Goal: Check status: Check status

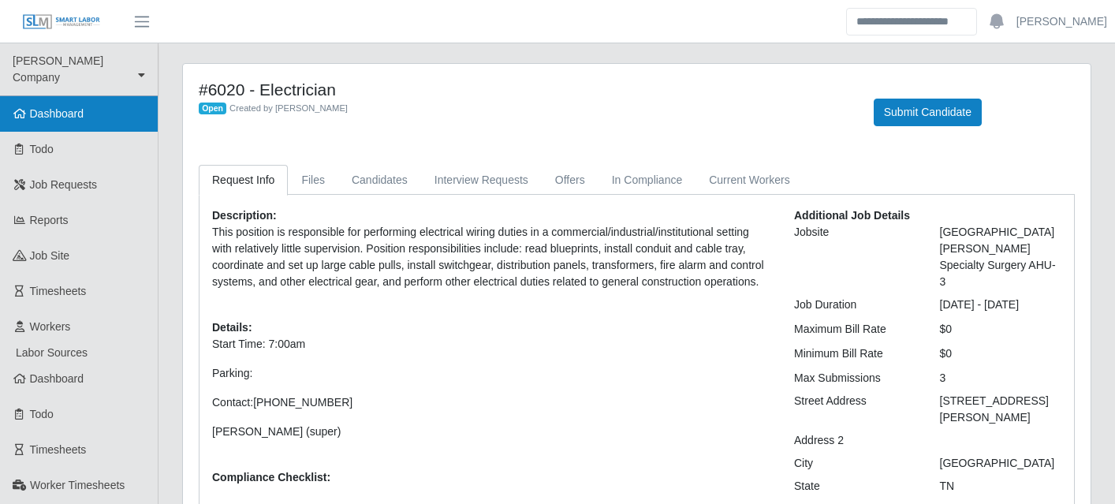
click at [75, 104] on link "Dashboard" at bounding box center [79, 113] width 158 height 35
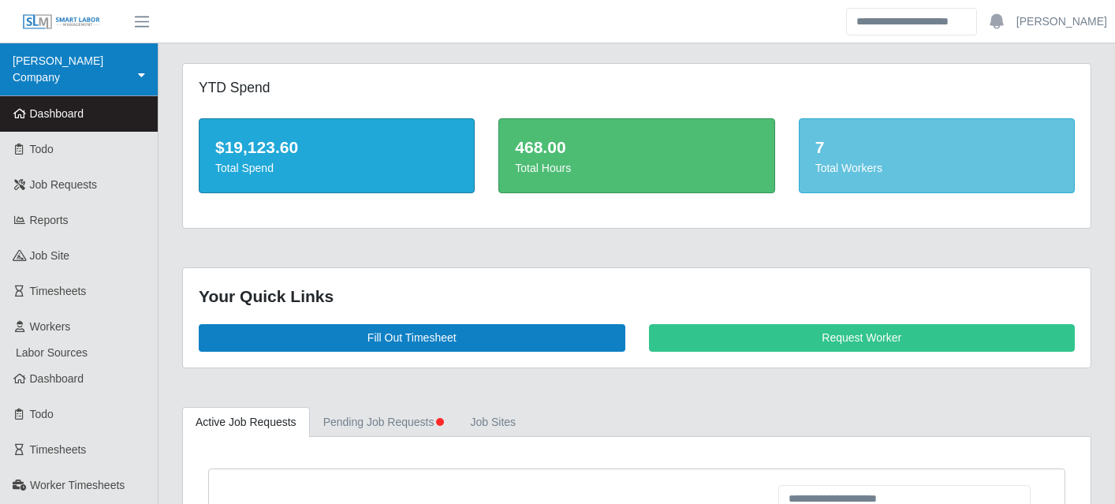
click at [141, 69] on icon at bounding box center [141, 74] width 7 height 11
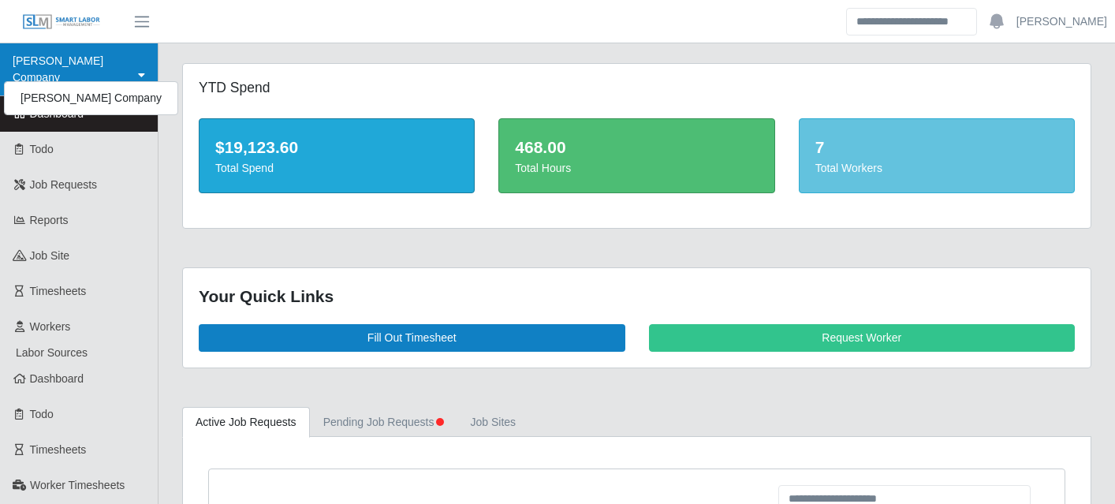
click at [141, 69] on icon at bounding box center [141, 74] width 7 height 11
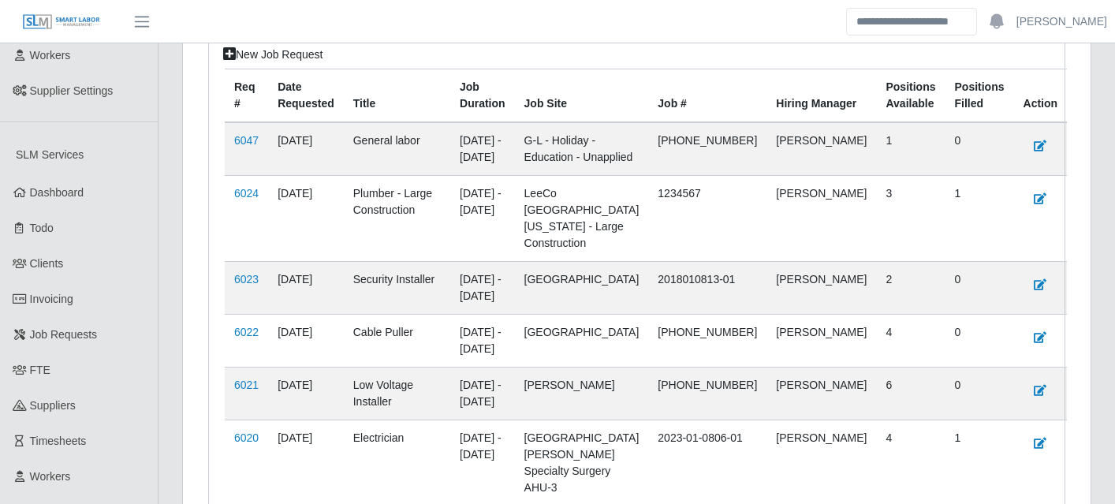
scroll to position [500, 0]
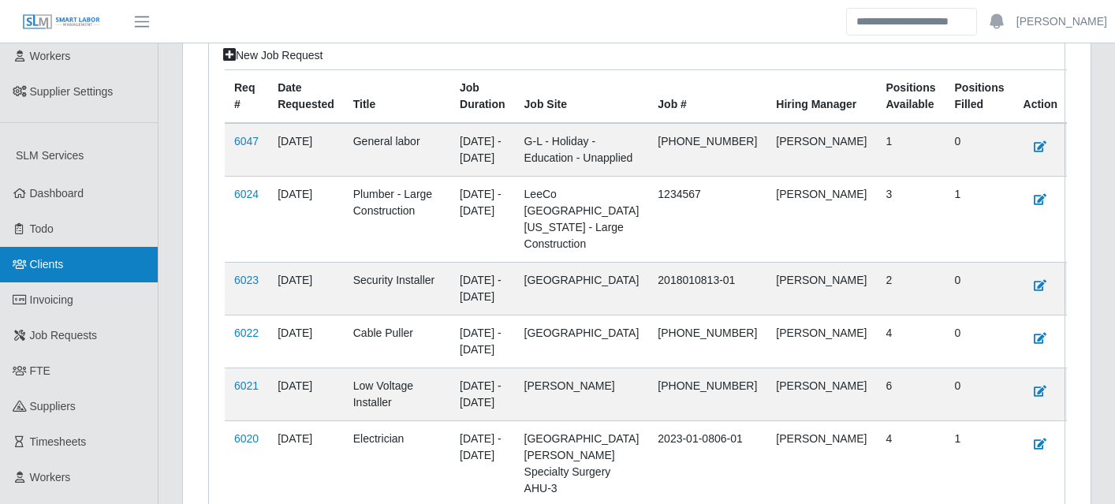
click at [53, 247] on link "Clients" at bounding box center [79, 264] width 158 height 35
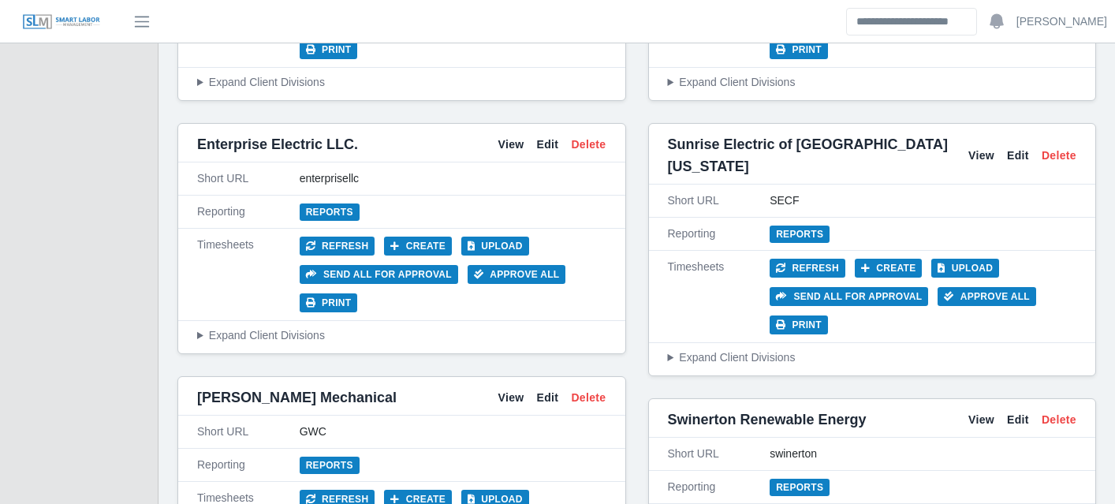
scroll to position [4153, 0]
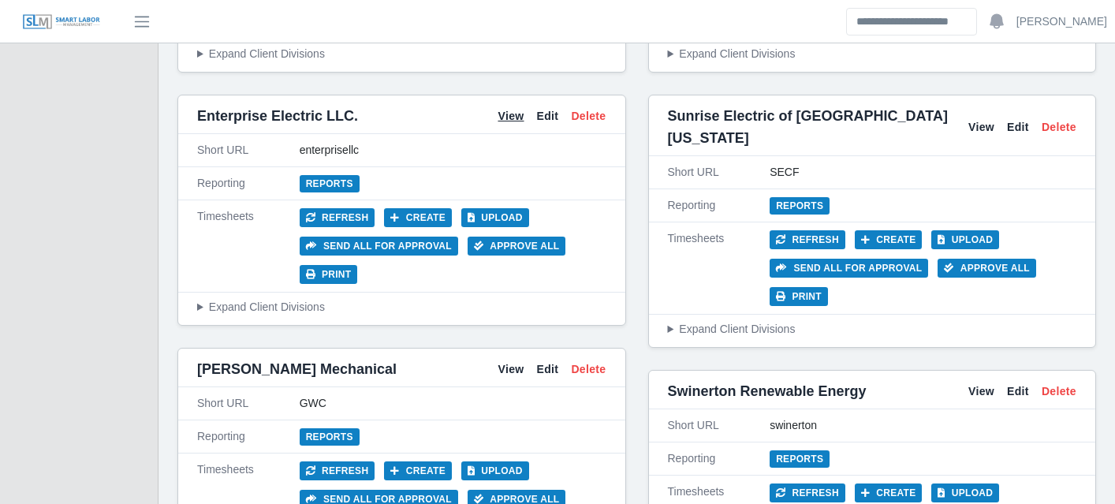
click at [509, 114] on link "View" at bounding box center [510, 116] width 26 height 17
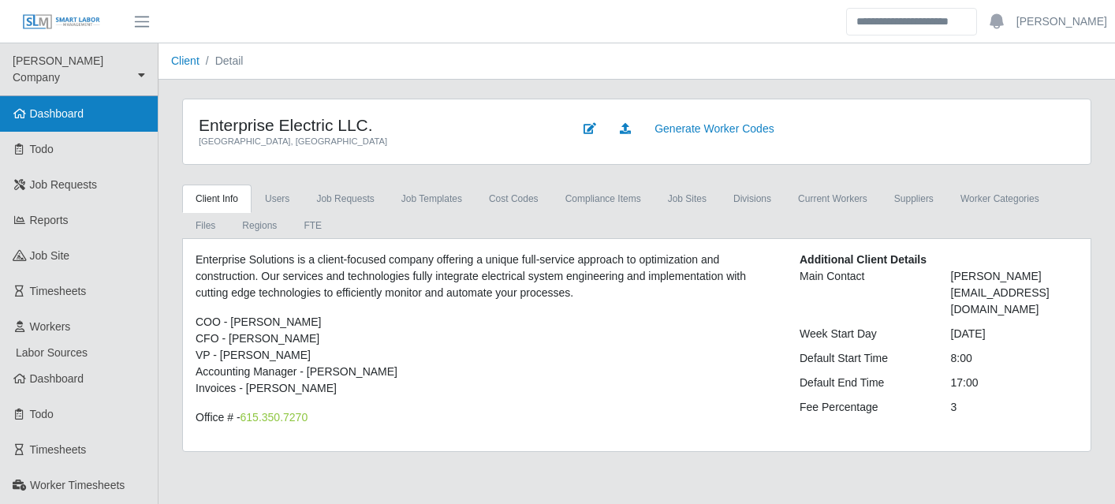
click at [67, 107] on span "Dashboard" at bounding box center [57, 113] width 54 height 13
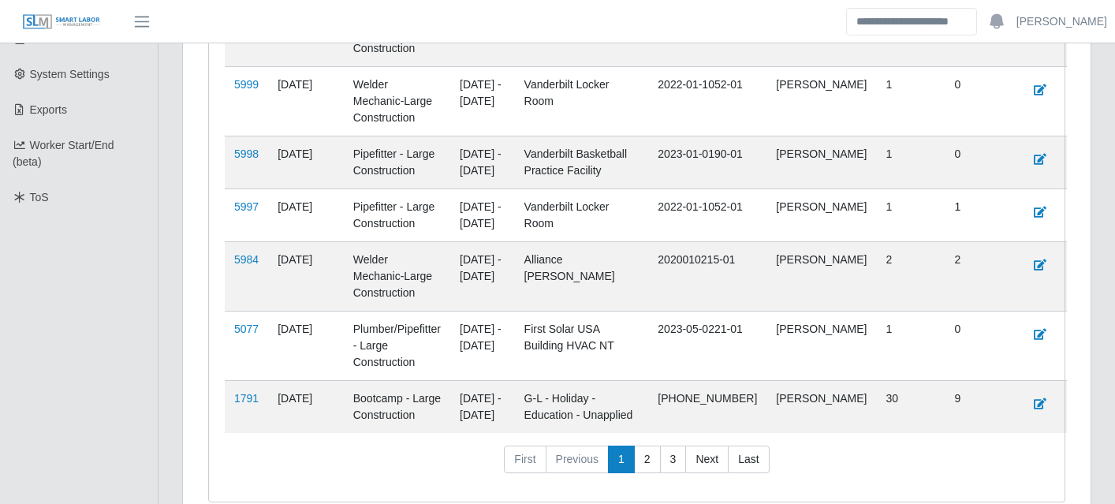
scroll to position [1008, 0]
click at [255, 329] on link "5077" at bounding box center [246, 330] width 24 height 13
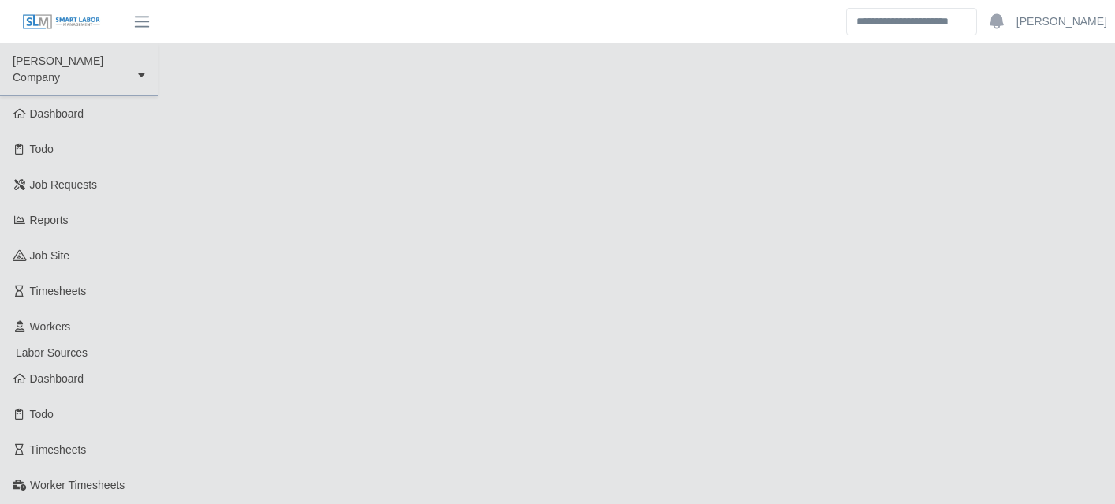
select select "****"
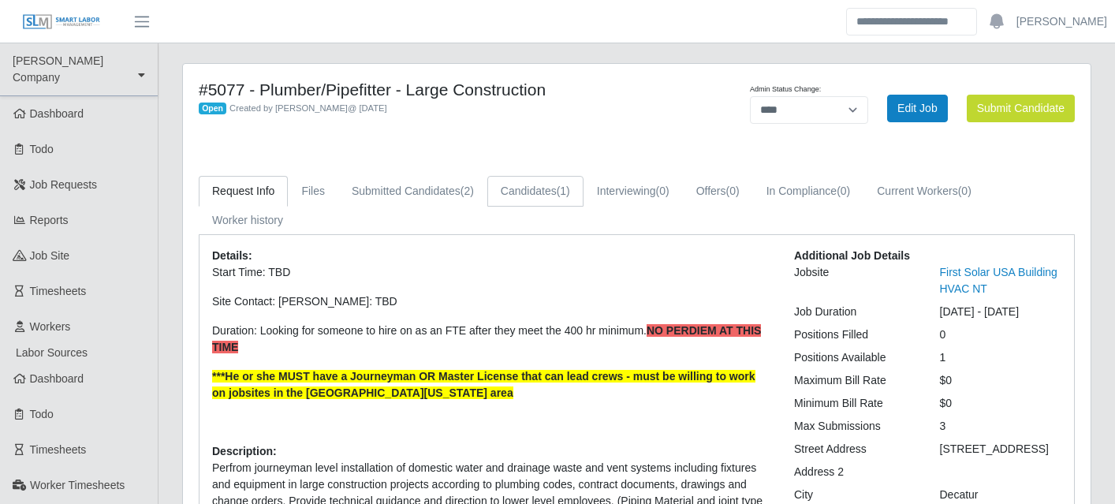
click at [564, 181] on link "Candidates (1)" at bounding box center [535, 191] width 96 height 31
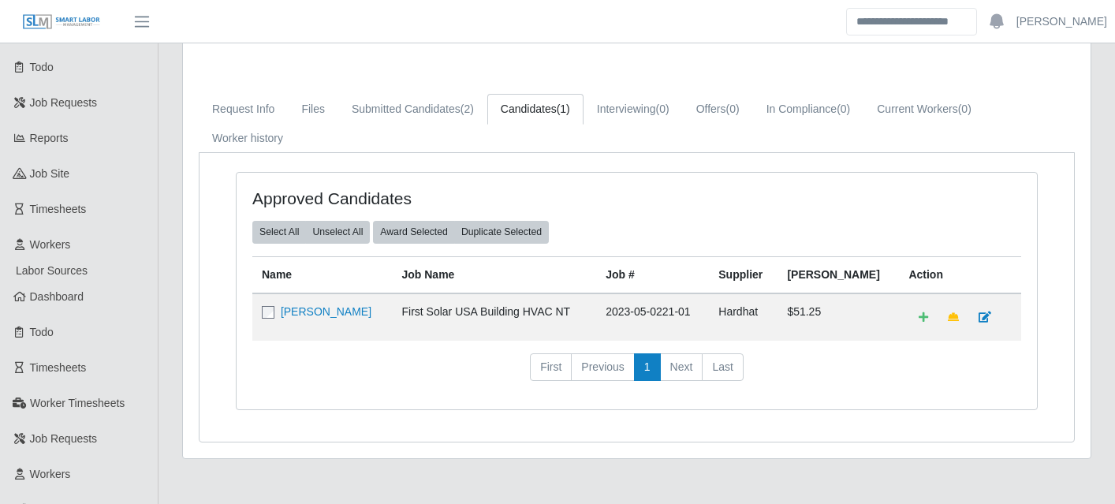
scroll to position [83, 0]
click at [315, 303] on td "Onofrio Virciglio" at bounding box center [322, 315] width 140 height 47
click at [315, 308] on link "Onofrio Virciglio" at bounding box center [326, 310] width 91 height 13
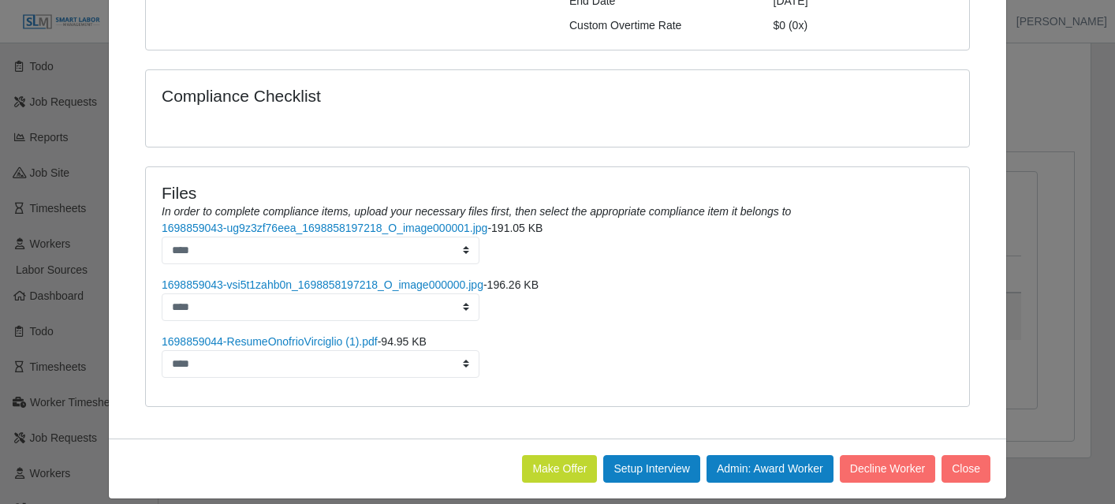
scroll to position [0, 0]
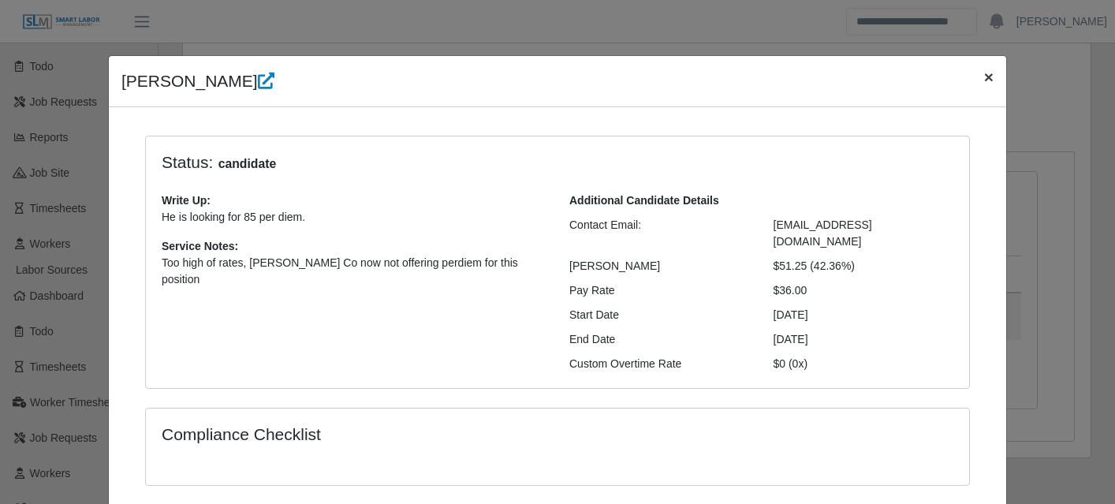
click at [994, 74] on button "×" at bounding box center [988, 77] width 35 height 42
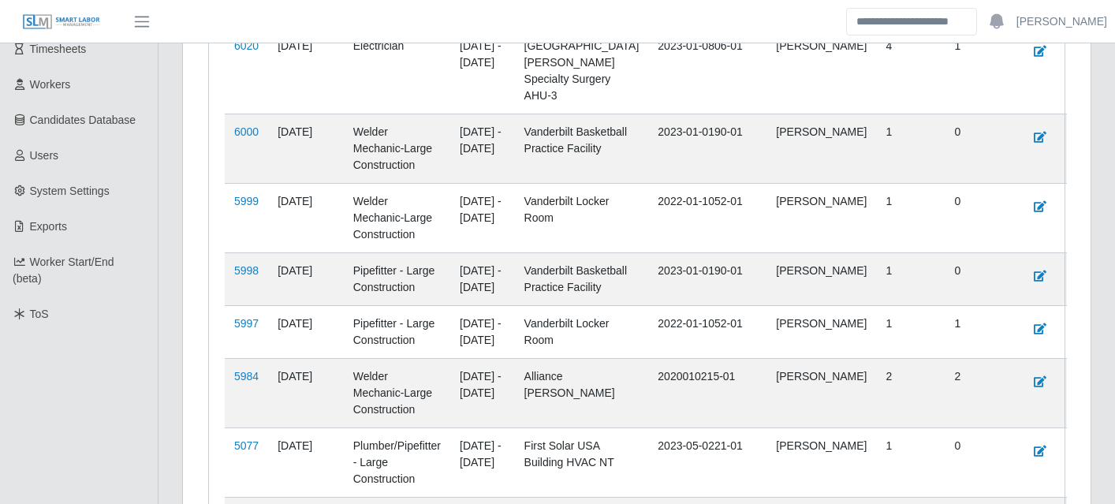
scroll to position [892, 0]
